Goal: Transaction & Acquisition: Purchase product/service

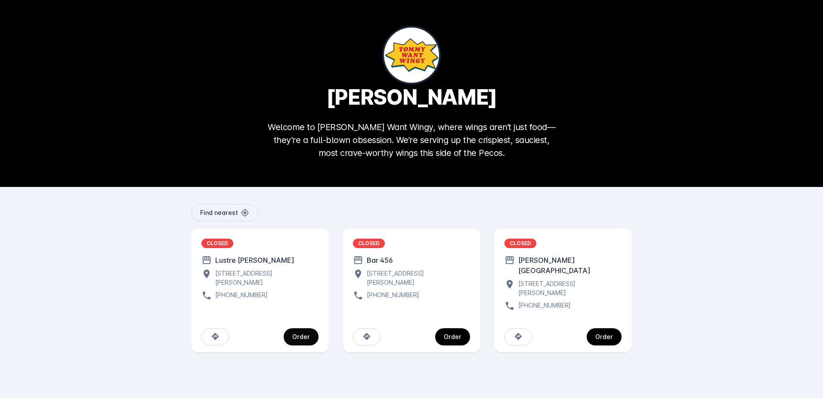
click at [304, 334] on div "Order" at bounding box center [301, 337] width 18 height 6
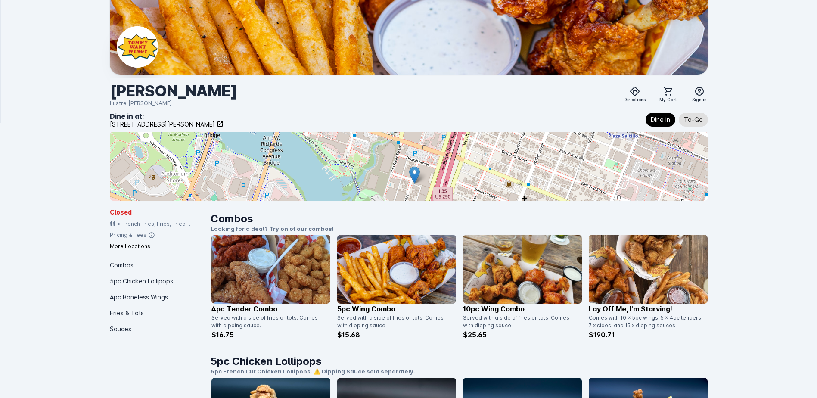
scroll to position [43, 0]
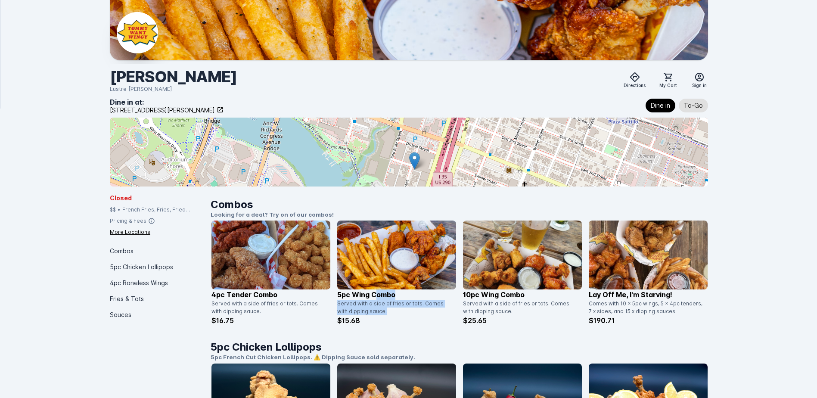
drag, startPoint x: 379, startPoint y: 314, endPoint x: 376, endPoint y: 298, distance: 16.7
click at [376, 298] on div "5pc Wing Combo Served with a side of fries or tots. Comes with dipping sauce. $…" at bounding box center [396, 307] width 119 height 36
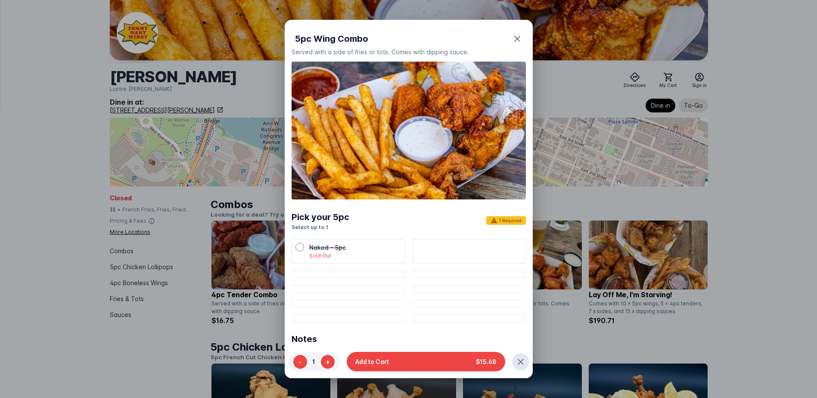
click at [67, 179] on div at bounding box center [408, 199] width 817 height 398
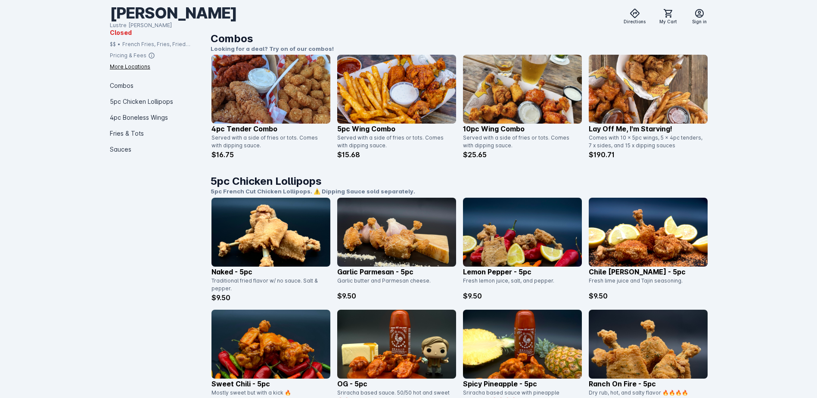
scroll to position [215, 0]
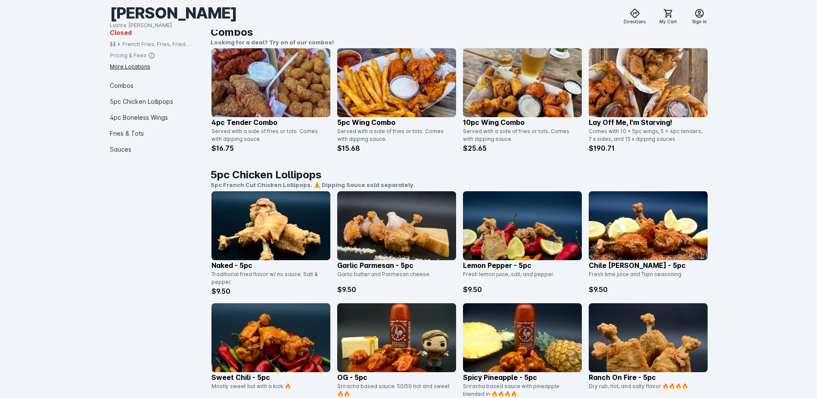
click at [551, 114] on img at bounding box center [522, 82] width 119 height 69
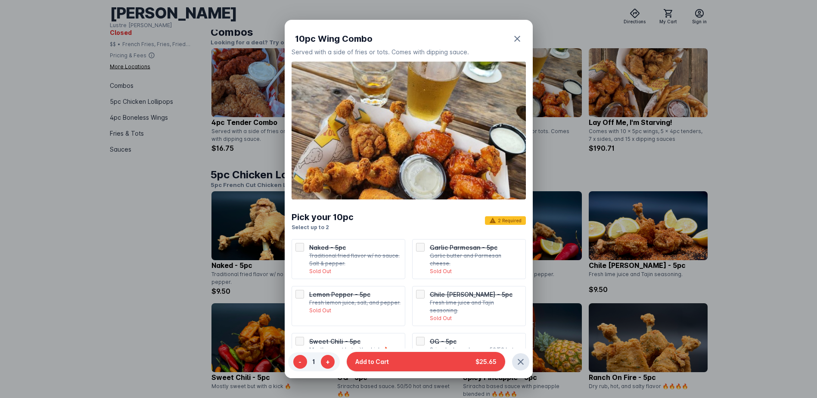
scroll to position [0, 0]
click at [512, 37] on icon "button" at bounding box center [517, 39] width 10 height 10
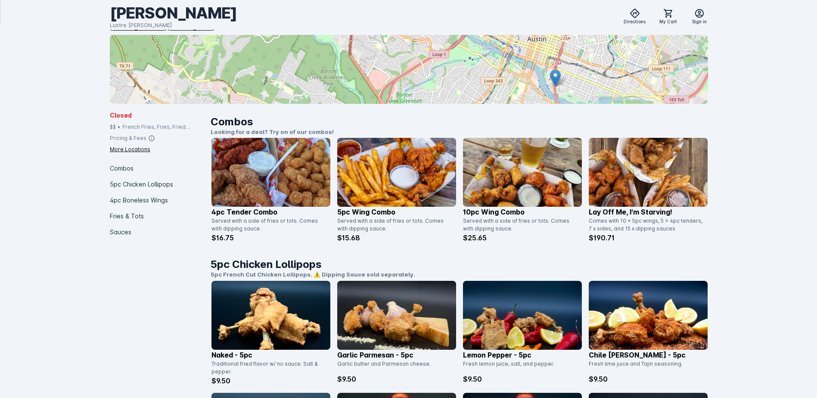
scroll to position [258, 0]
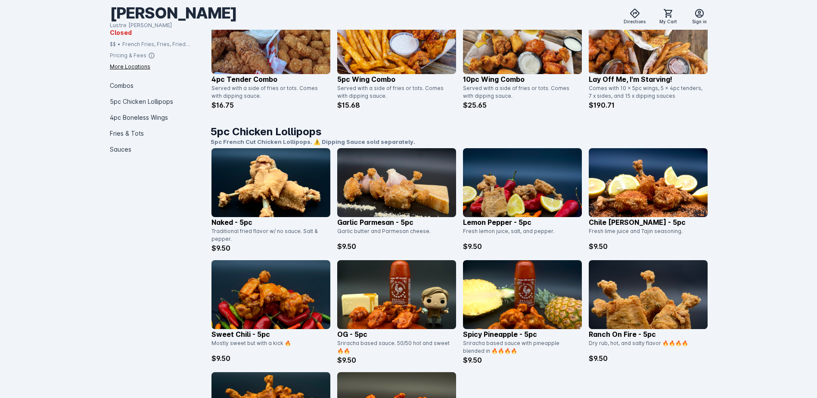
click at [438, 298] on img at bounding box center [396, 294] width 119 height 69
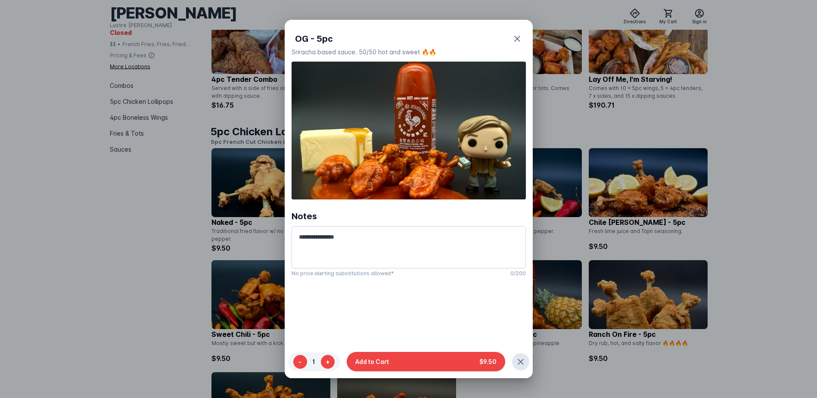
click at [438, 298] on div "OG - 5pc Sriracha based sauce. 50/50 hot and sweet 🔥🔥 Notes No price alerting s…" at bounding box center [409, 219] width 248 height 398
drag, startPoint x: 438, startPoint y: 298, endPoint x: 489, endPoint y: 155, distance: 152.7
click at [489, 155] on img at bounding box center [409, 131] width 234 height 138
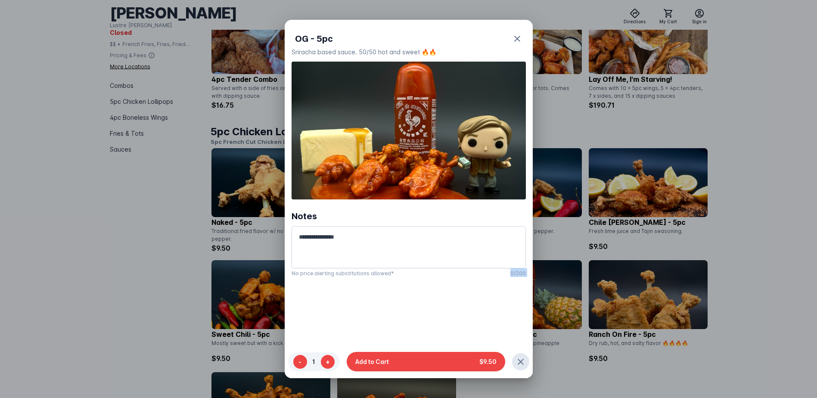
click at [486, 131] on img at bounding box center [409, 131] width 234 height 138
drag, startPoint x: 486, startPoint y: 131, endPoint x: 489, endPoint y: 152, distance: 21.3
click at [488, 152] on img at bounding box center [409, 131] width 234 height 138
click at [512, 37] on icon "button" at bounding box center [517, 39] width 10 height 10
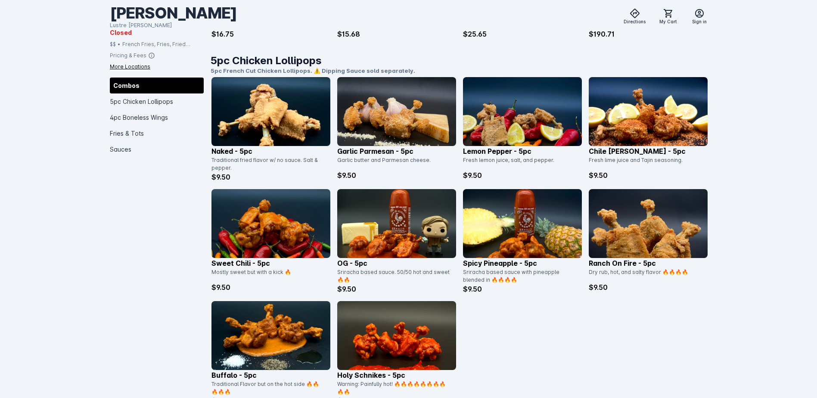
scroll to position [345, 0]
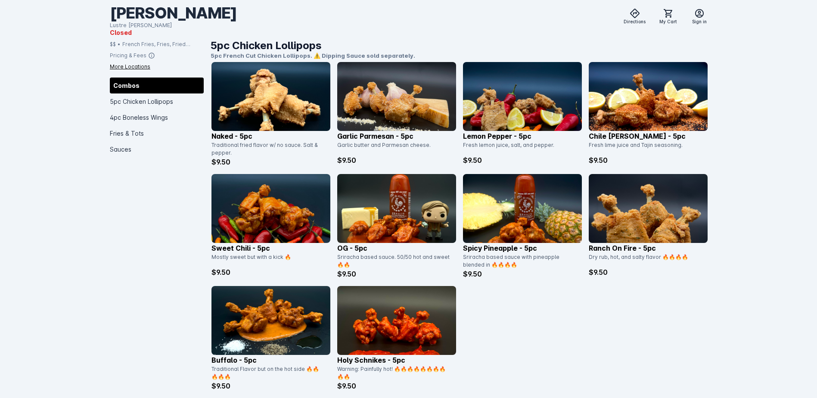
click at [392, 311] on img at bounding box center [396, 320] width 119 height 69
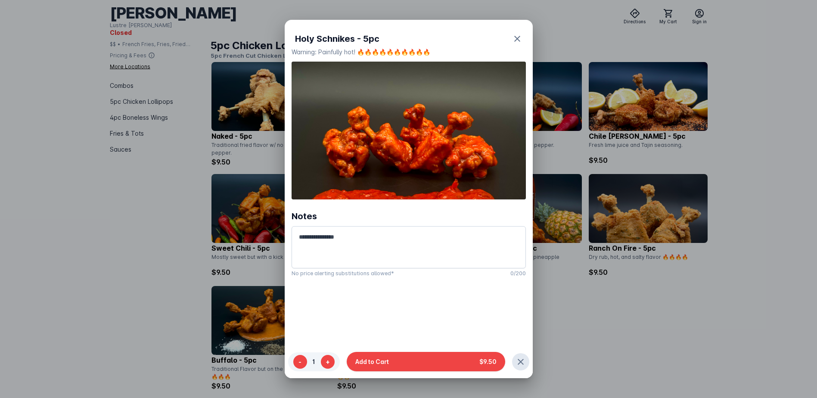
scroll to position [0, 0]
click at [512, 39] on icon "button" at bounding box center [517, 39] width 10 height 10
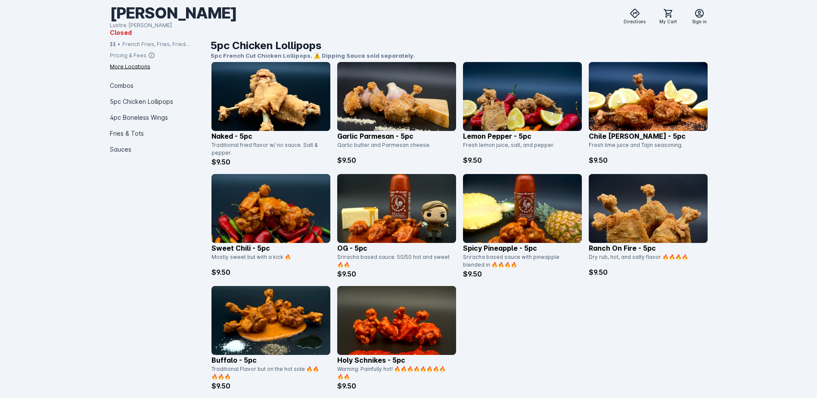
scroll to position [345, 0]
click at [421, 237] on img at bounding box center [396, 208] width 119 height 69
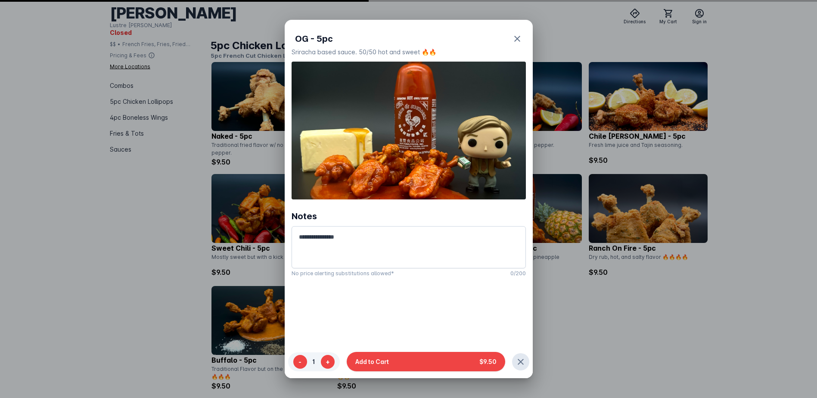
scroll to position [0, 0]
click at [495, 170] on img at bounding box center [409, 131] width 234 height 138
click at [494, 170] on img at bounding box center [409, 131] width 234 height 138
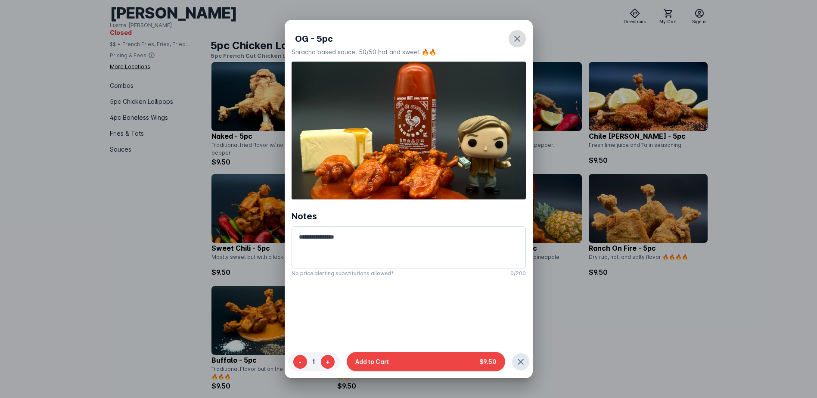
click at [512, 42] on icon "button" at bounding box center [517, 39] width 10 height 10
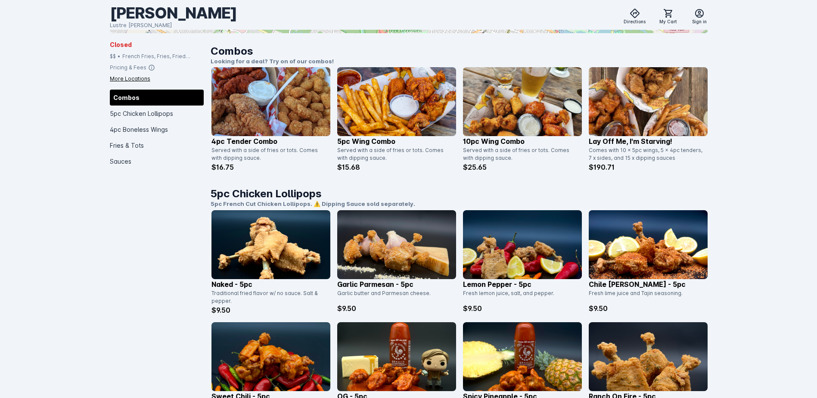
scroll to position [86, 0]
